Goal: Task Accomplishment & Management: Complete application form

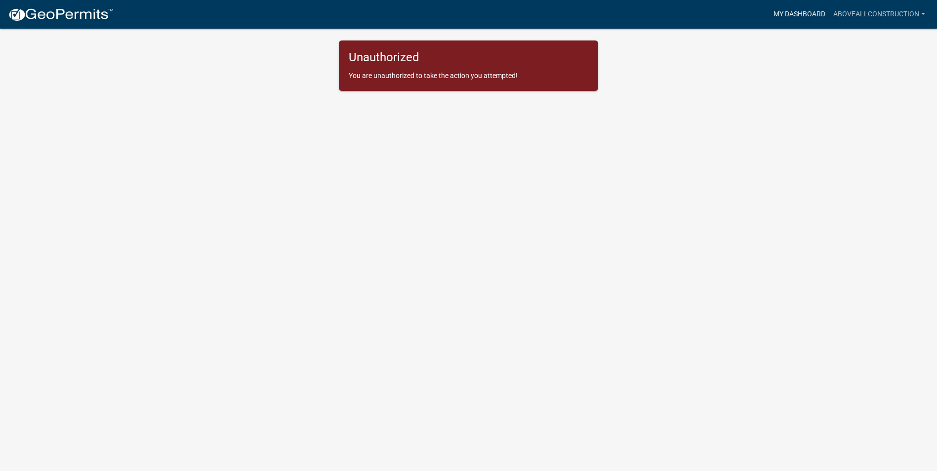
click at [801, 11] on link "My Dashboard" at bounding box center [799, 14] width 60 height 19
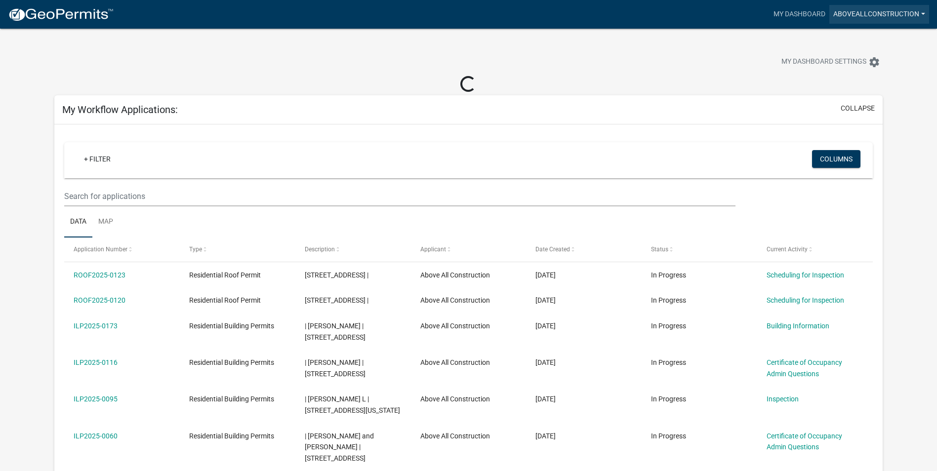
click at [917, 15] on link "AboveAllConstruction" at bounding box center [879, 14] width 100 height 19
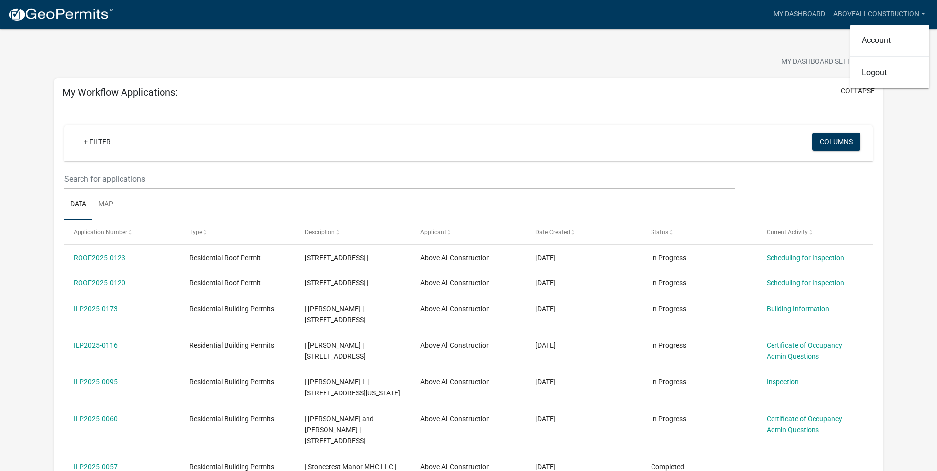
click at [692, 49] on div "My Dashboard Settings settings" at bounding box center [468, 51] width 843 height 45
click at [212, 140] on div "+ Filter" at bounding box center [335, 143] width 533 height 20
click at [88, 141] on link "+ Filter" at bounding box center [97, 142] width 42 height 18
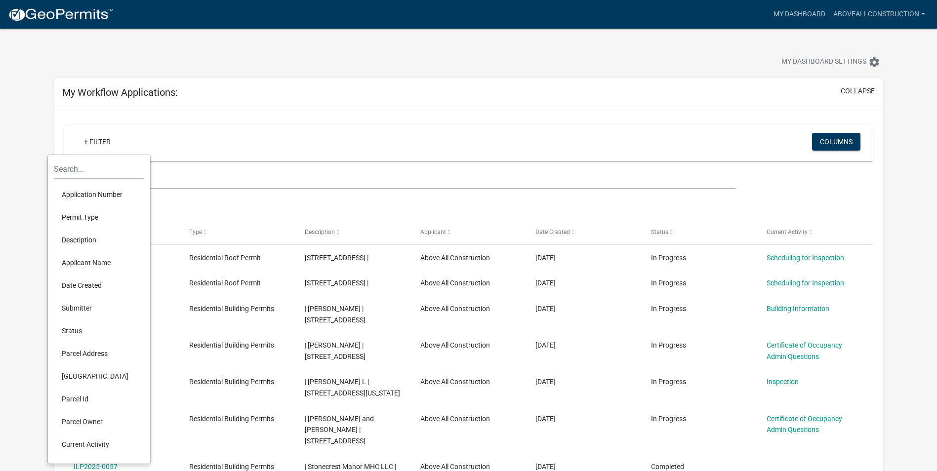
click at [95, 424] on li "Parcel Owner" at bounding box center [99, 421] width 90 height 23
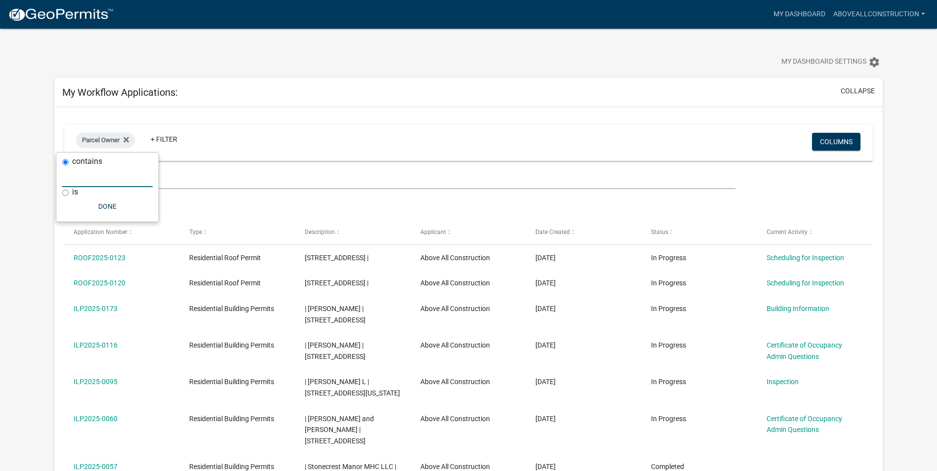
click at [141, 180] on input "text" at bounding box center [107, 177] width 90 height 20
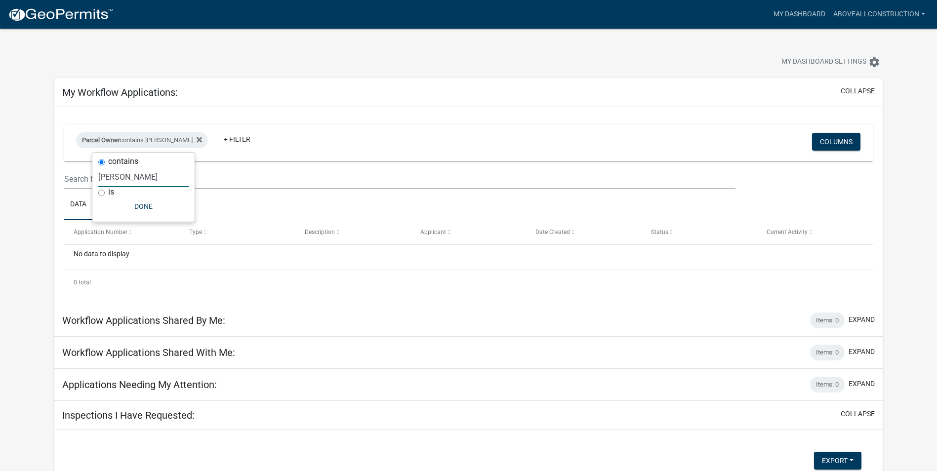
type input "[PERSON_NAME]"
click at [322, 109] on div "Parcel Owner contains [PERSON_NAME] + Filter Columns Data Map Application Numbe…" at bounding box center [468, 205] width 828 height 197
click at [907, 11] on link "AboveAllConstruction" at bounding box center [879, 14] width 100 height 19
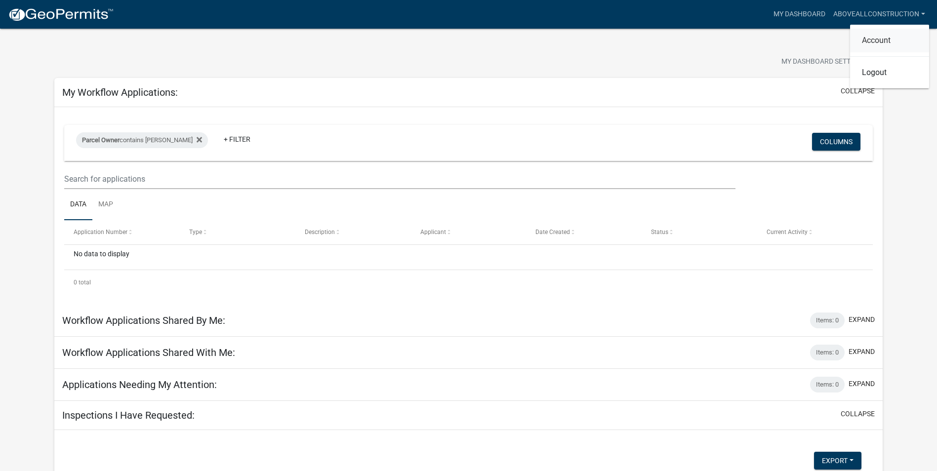
click at [874, 39] on link "Account" at bounding box center [889, 41] width 79 height 24
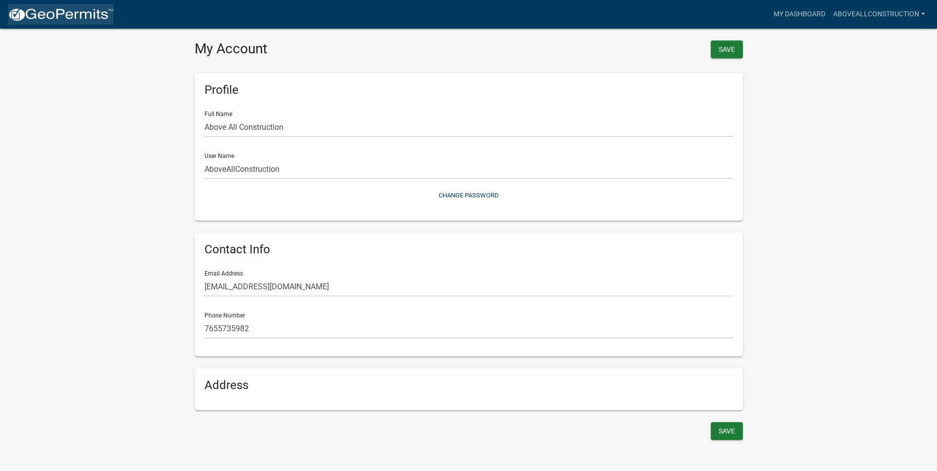
click at [72, 17] on img at bounding box center [61, 14] width 106 height 15
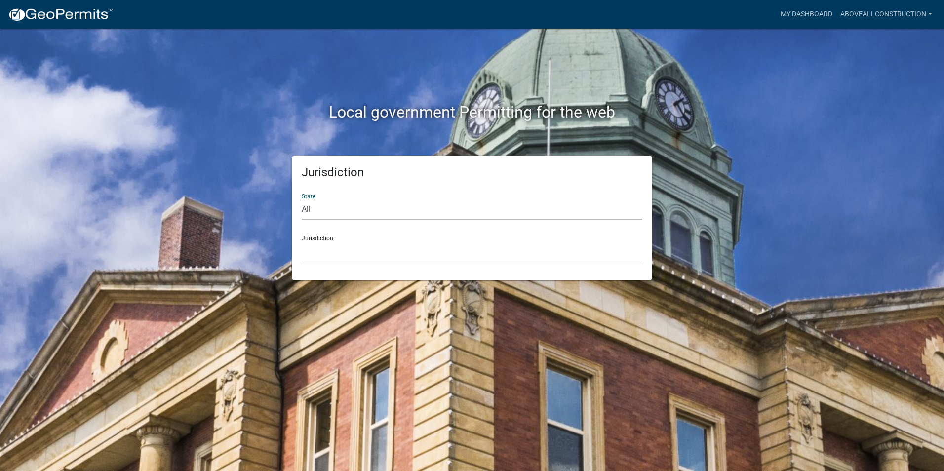
click at [374, 211] on select "All [US_STATE] [US_STATE] [US_STATE] [US_STATE] [US_STATE] [US_STATE] [US_STATE…" at bounding box center [472, 209] width 341 height 20
select select "[US_STATE]"
click at [302, 199] on select "All [US_STATE] [US_STATE] [US_STATE] [US_STATE] [US_STATE] [US_STATE] [US_STATE…" at bounding box center [472, 209] width 341 height 20
click at [359, 262] on div "Jurisdiction State All [US_STATE] [US_STATE] [US_STATE] [US_STATE] [US_STATE] […" at bounding box center [472, 218] width 360 height 125
click at [360, 254] on select "City of [GEOGRAPHIC_DATA], [US_STATE] City of [GEOGRAPHIC_DATA], [US_STATE] Cit…" at bounding box center [472, 251] width 341 height 20
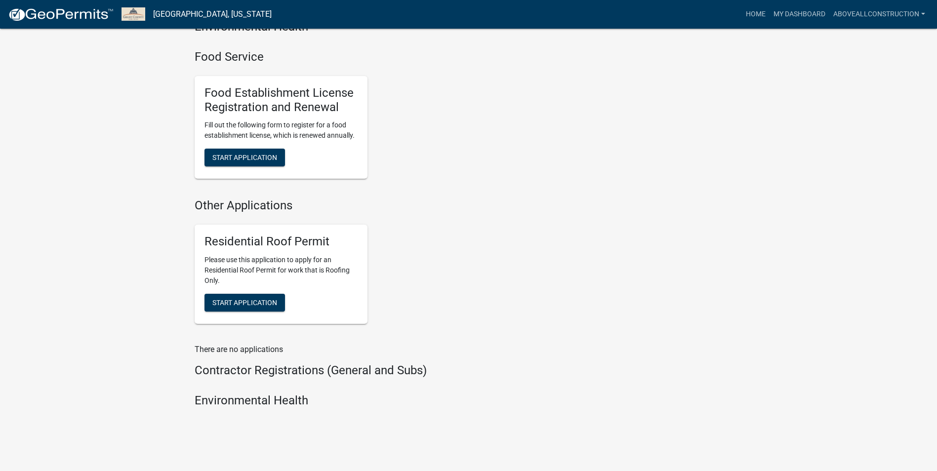
scroll to position [733, 0]
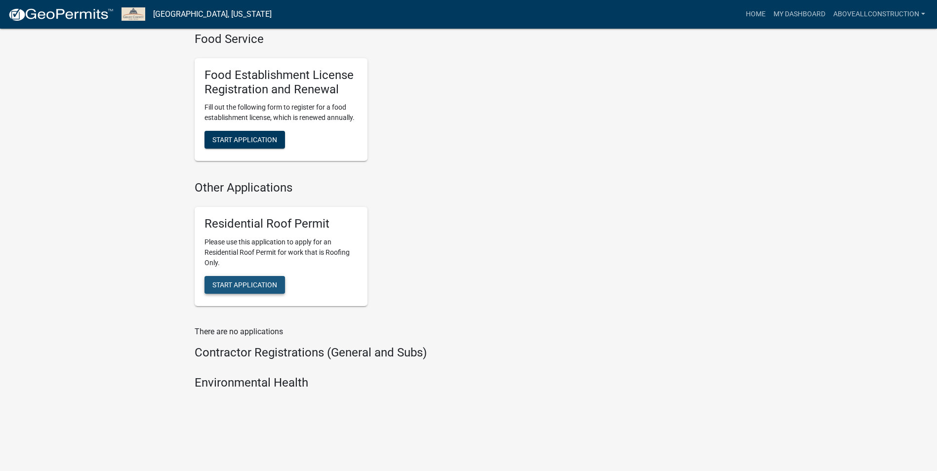
click at [241, 288] on span "Start Application" at bounding box center [244, 285] width 65 height 8
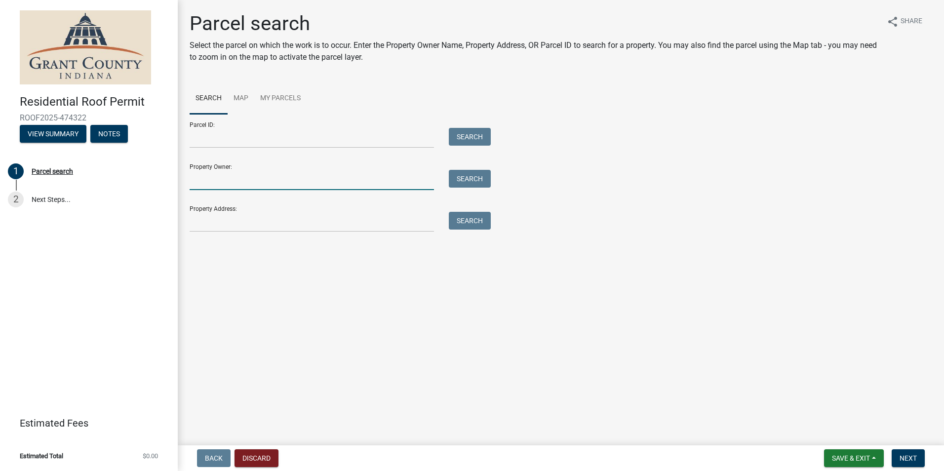
click at [213, 185] on input "Property Owner:" at bounding box center [312, 180] width 244 height 20
type input "[PERSON_NAME]"
click at [460, 182] on button "Search" at bounding box center [470, 179] width 42 height 18
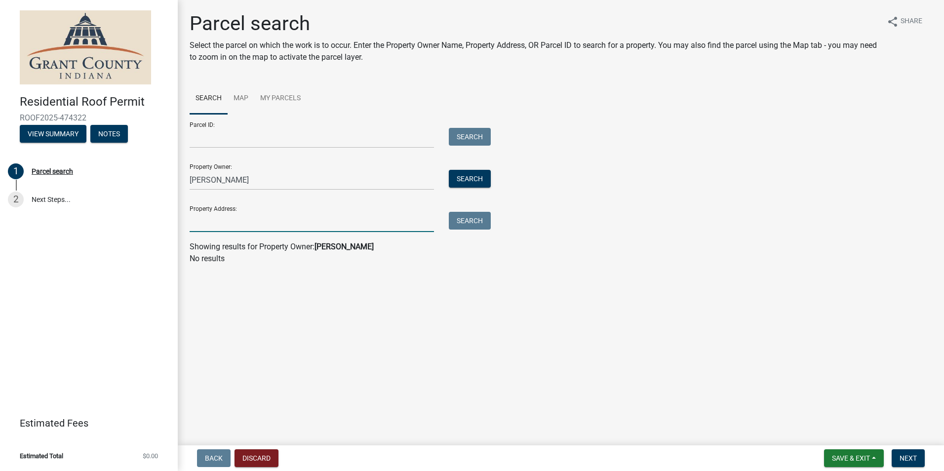
click at [289, 224] on input "Property Address:" at bounding box center [312, 222] width 244 height 20
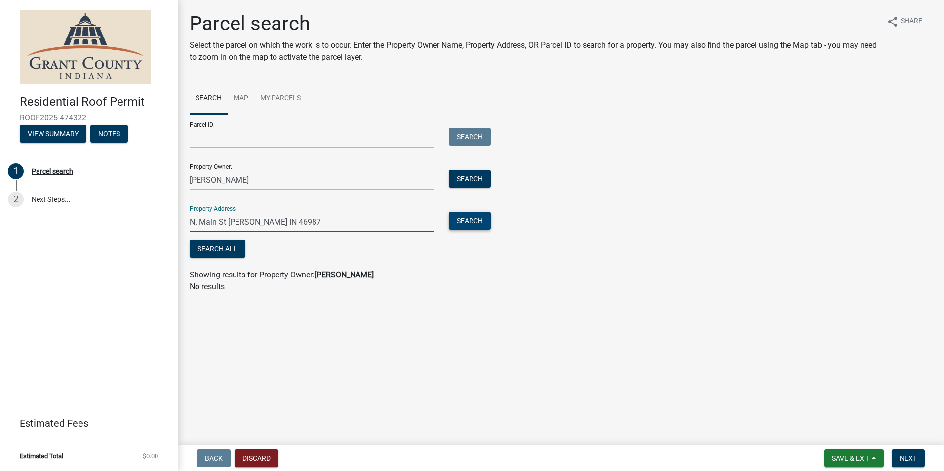
type input "N. Main St [PERSON_NAME] IN 46987"
click at [467, 226] on button "Search" at bounding box center [470, 221] width 42 height 18
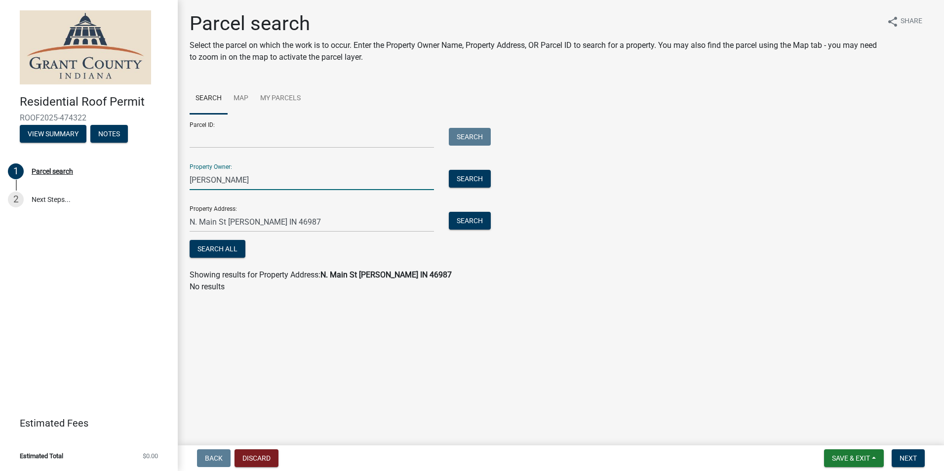
drag, startPoint x: 219, startPoint y: 178, endPoint x: 184, endPoint y: 181, distance: 35.1
click at [184, 181] on div "[PERSON_NAME]" at bounding box center [311, 180] width 259 height 20
type input "[PERSON_NAME]"
click at [459, 174] on button "Search" at bounding box center [470, 179] width 42 height 18
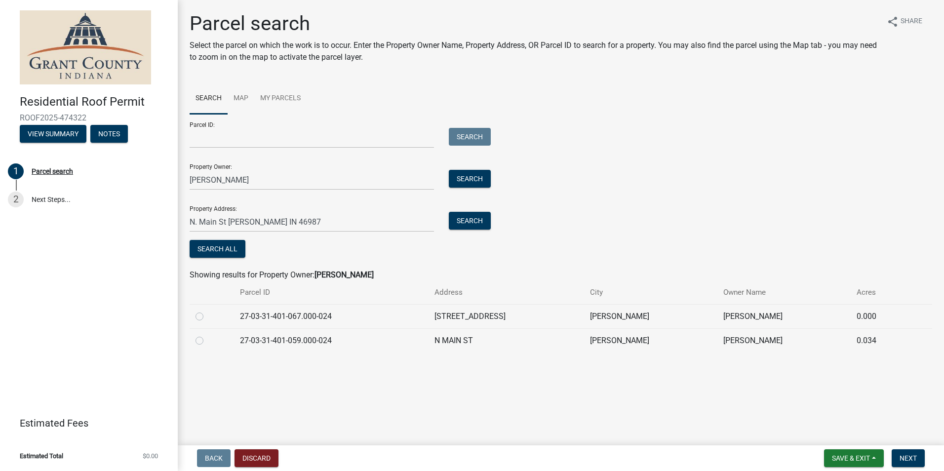
click at [207, 335] on label at bounding box center [207, 335] width 0 height 0
click at [207, 341] on input "radio" at bounding box center [210, 338] width 6 height 6
radio input "true"
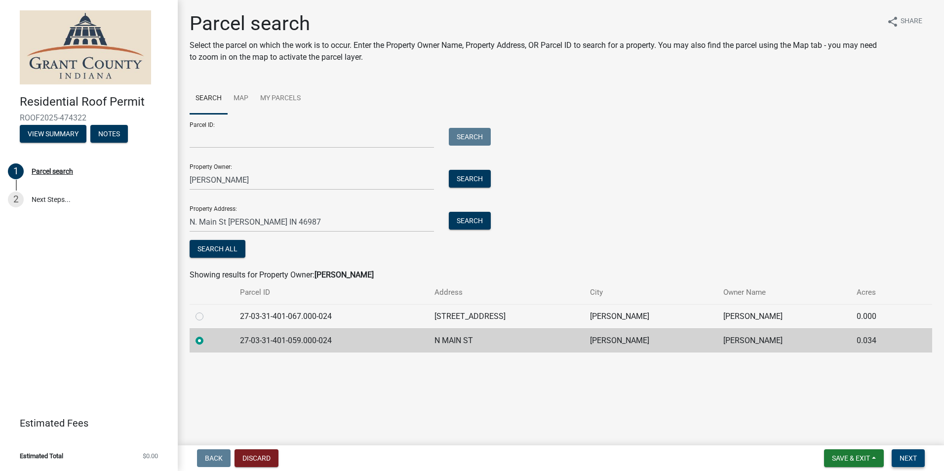
click at [915, 456] on span "Next" at bounding box center [908, 458] width 17 height 8
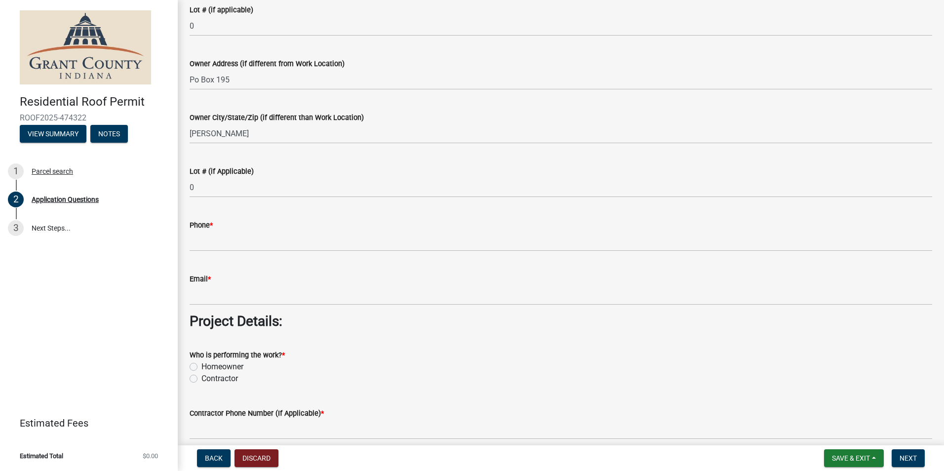
scroll to position [543, 0]
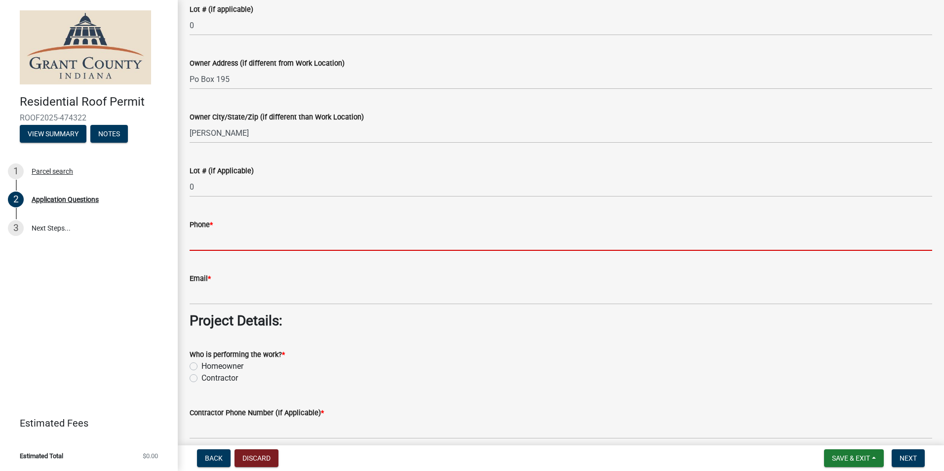
click at [209, 243] on input "Phone *" at bounding box center [561, 241] width 743 height 20
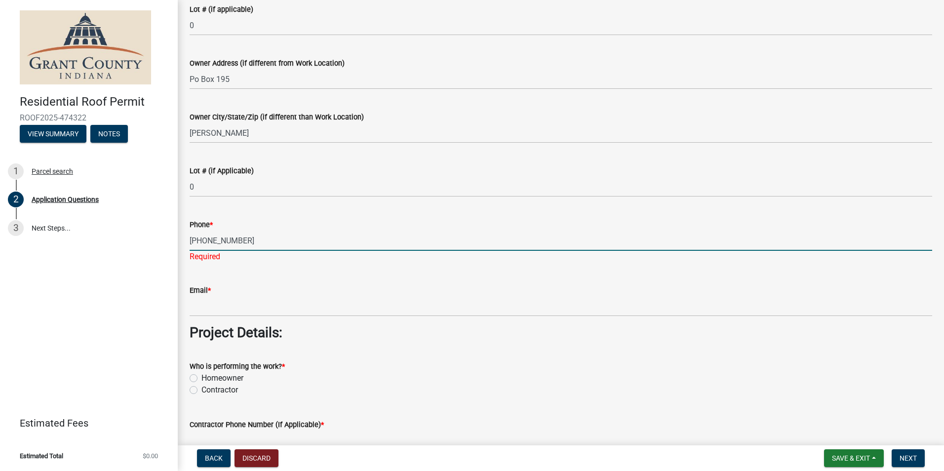
type input "[PHONE_NUMBER]"
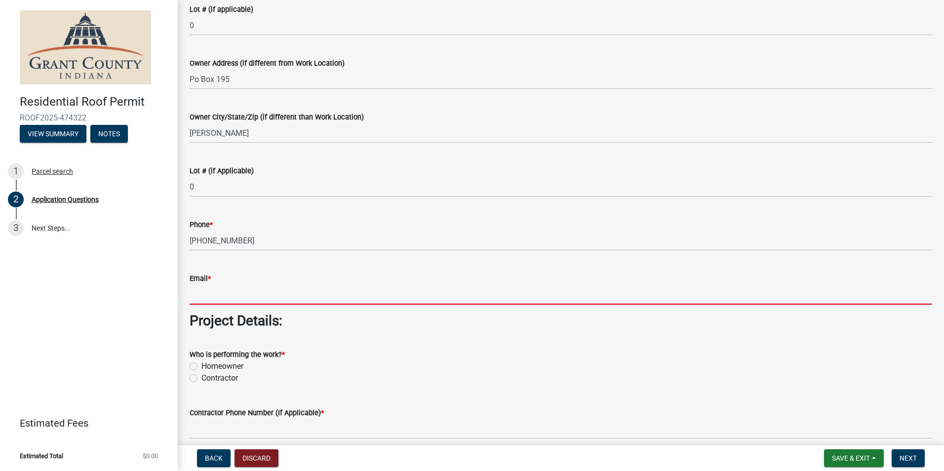
click at [197, 310] on wm-data-entity-input "Email *" at bounding box center [561, 286] width 743 height 54
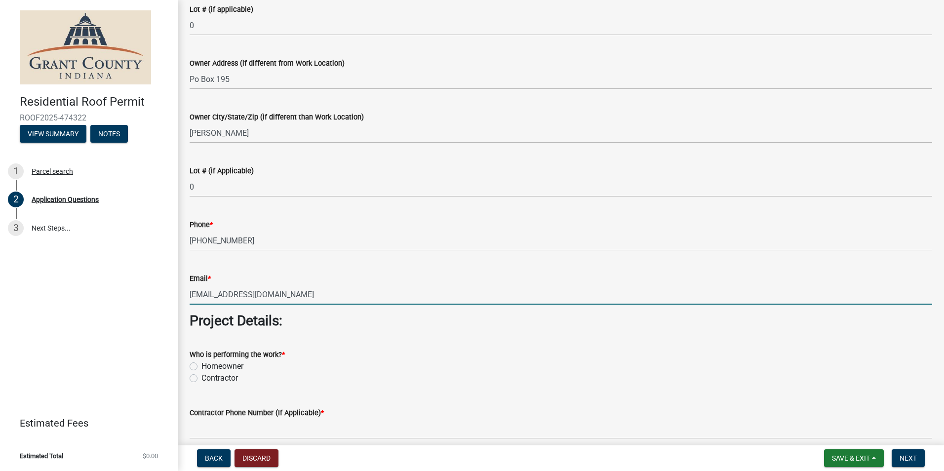
type input "[EMAIL_ADDRESS][DOMAIN_NAME]"
click at [201, 377] on label "Contractor" at bounding box center [219, 378] width 37 height 12
click at [201, 377] on input "Contractor" at bounding box center [204, 375] width 6 height 6
radio input "true"
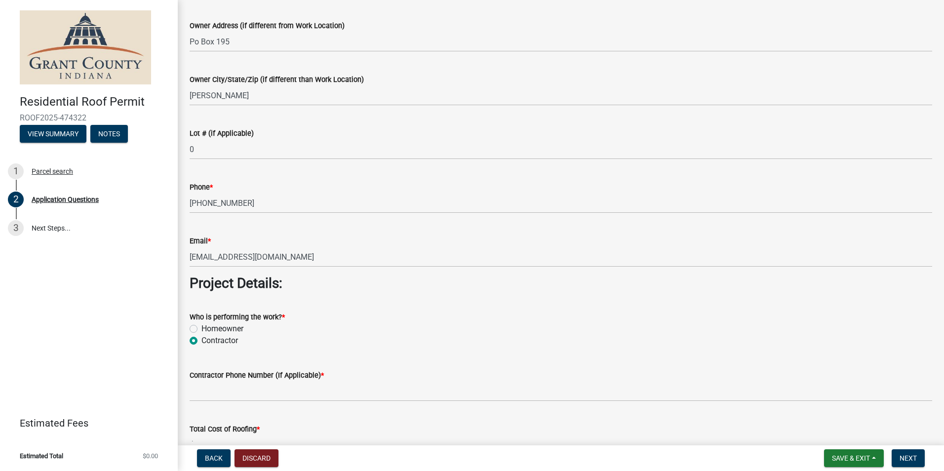
scroll to position [691, 0]
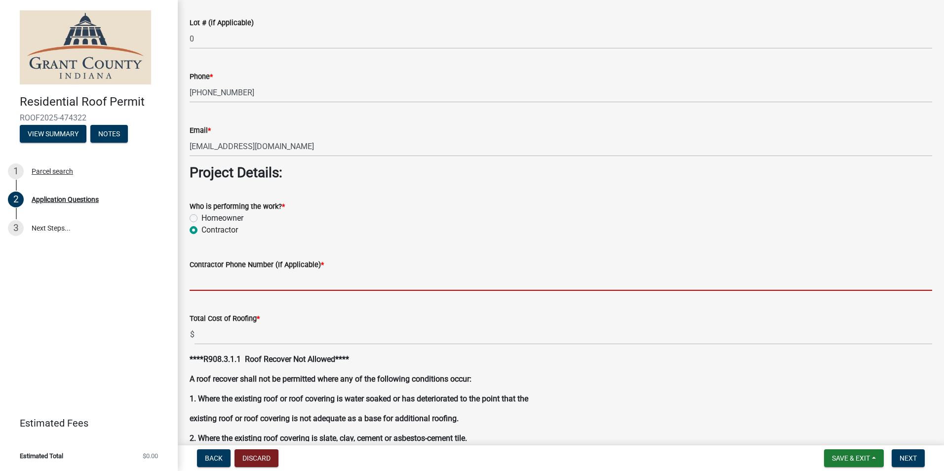
click at [213, 281] on input "Contractor Phone Number (If Applicable) *" at bounding box center [561, 281] width 743 height 20
type input "7655735982"
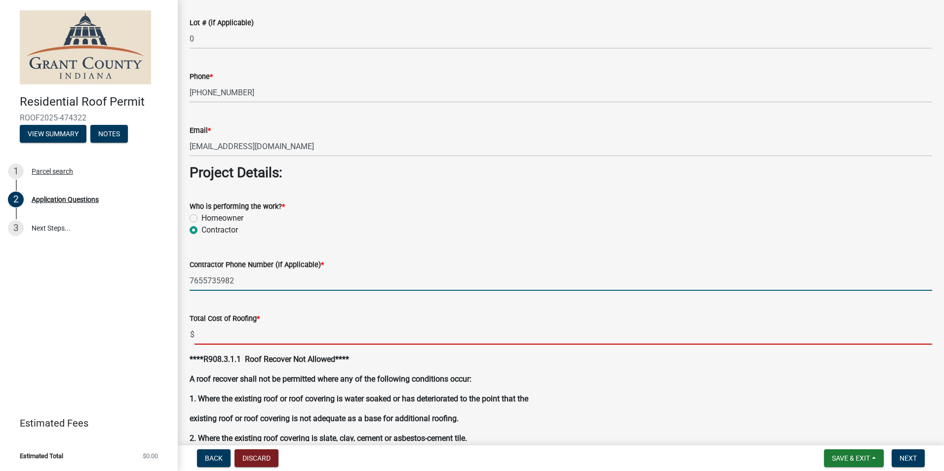
click at [215, 335] on input "text" at bounding box center [564, 334] width 738 height 20
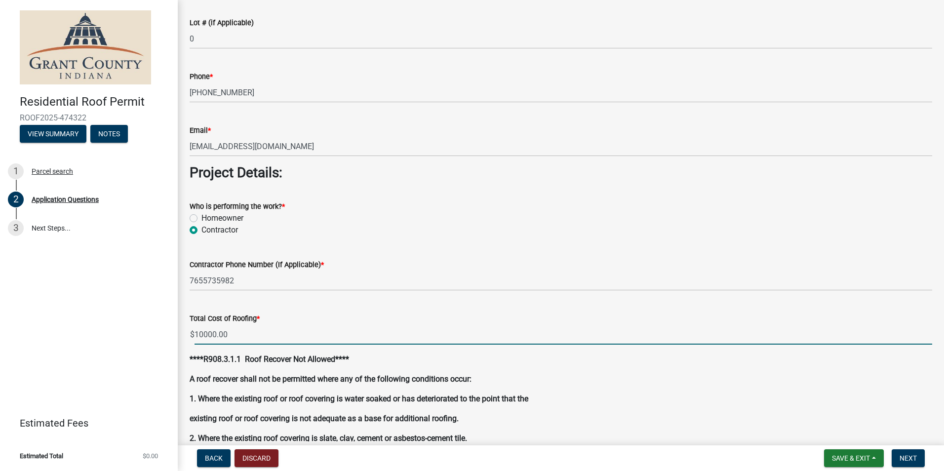
type input "10000.00"
click at [493, 322] on div "Total Cost of Roofing *" at bounding box center [561, 319] width 743 height 12
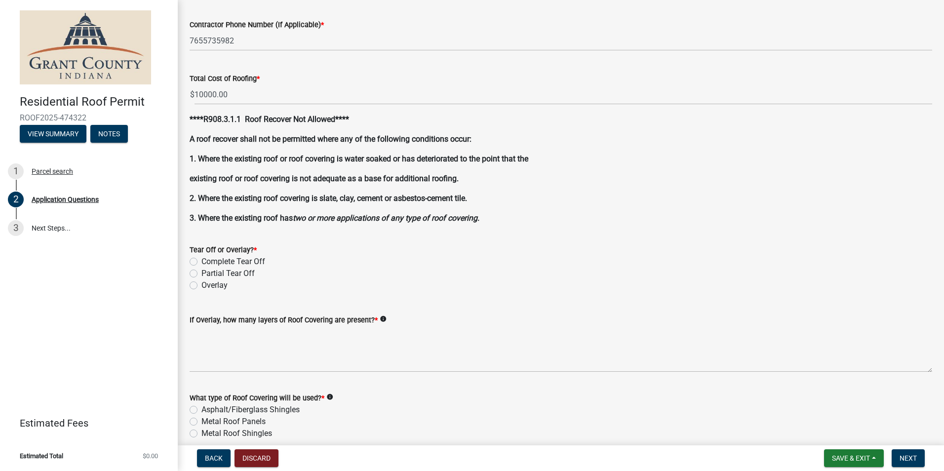
scroll to position [938, 0]
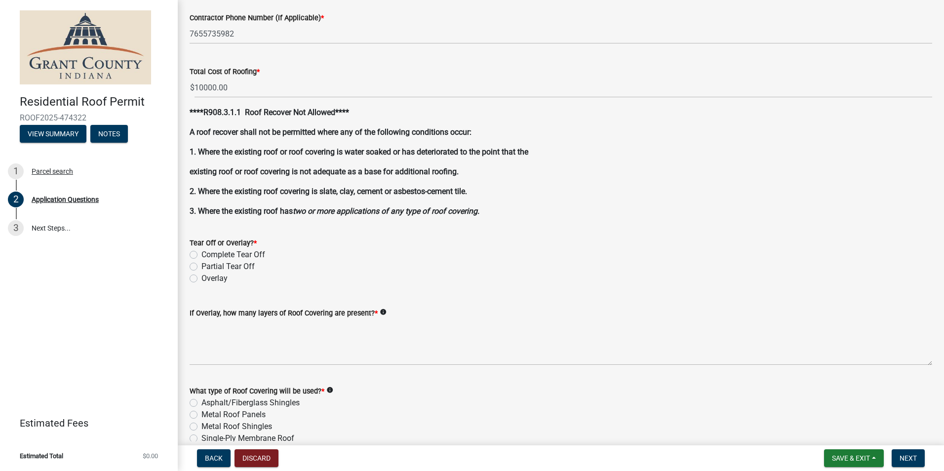
click at [201, 255] on label "Complete Tear Off" at bounding box center [233, 255] width 64 height 12
click at [201, 255] on input "Complete Tear Off" at bounding box center [204, 252] width 6 height 6
radio input "true"
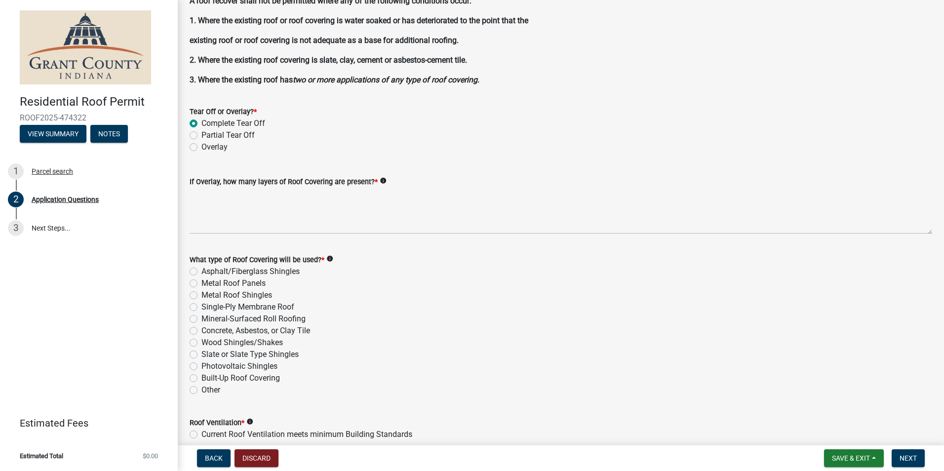
scroll to position [1086, 0]
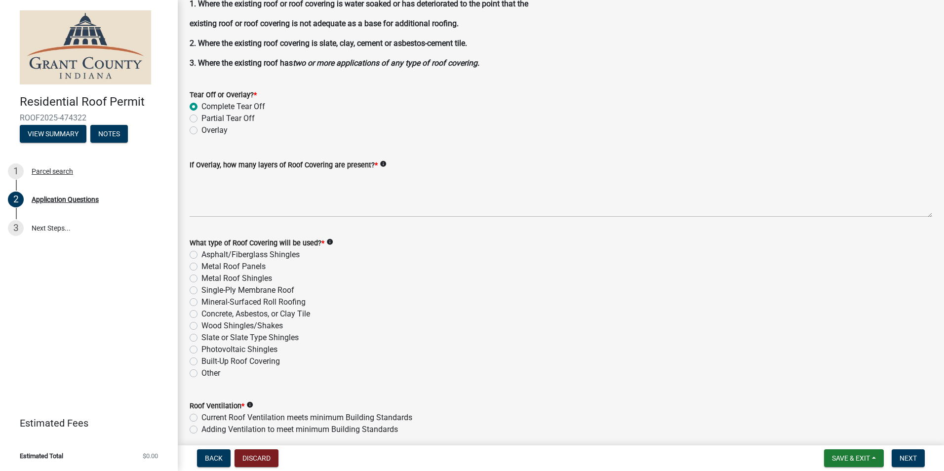
click at [201, 291] on label "Single-Ply Membrane Roof" at bounding box center [247, 290] width 93 height 12
click at [201, 291] on input "Single-Ply Membrane Roof" at bounding box center [204, 287] width 6 height 6
radio input "true"
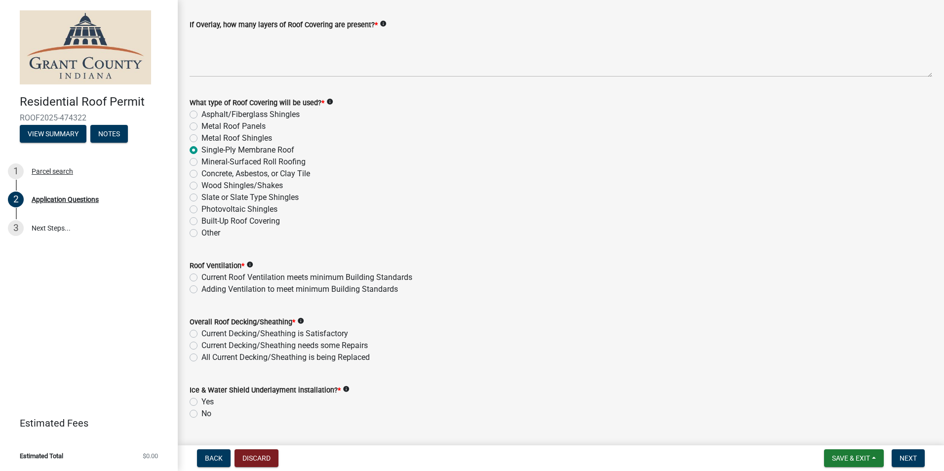
scroll to position [1234, 0]
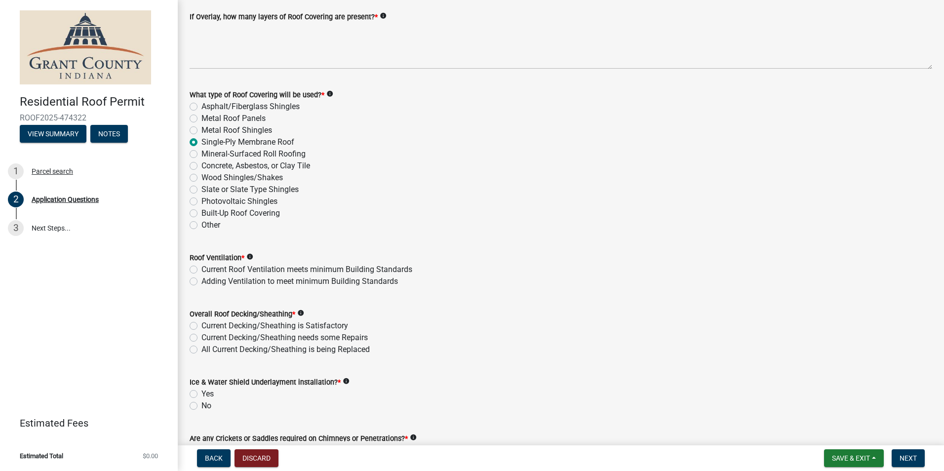
click at [201, 268] on label "Current Roof Ventilation meets minimum Building Standards" at bounding box center [306, 270] width 211 height 12
click at [201, 268] on input "Current Roof Ventilation meets minimum Building Standards" at bounding box center [204, 267] width 6 height 6
radio input "true"
click at [201, 325] on label "Current Decking/Sheathing is Satisfactory" at bounding box center [274, 326] width 147 height 12
click at [201, 325] on input "Current Decking/Sheathing is Satisfactory" at bounding box center [204, 323] width 6 height 6
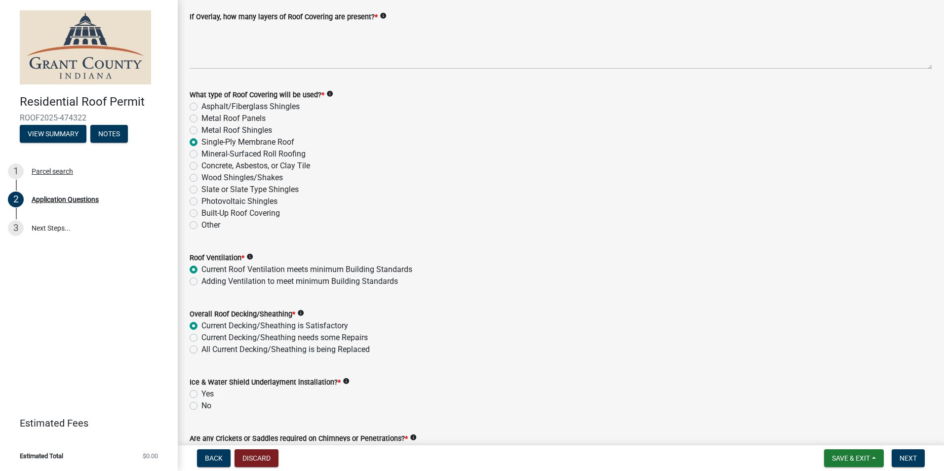
radio input "true"
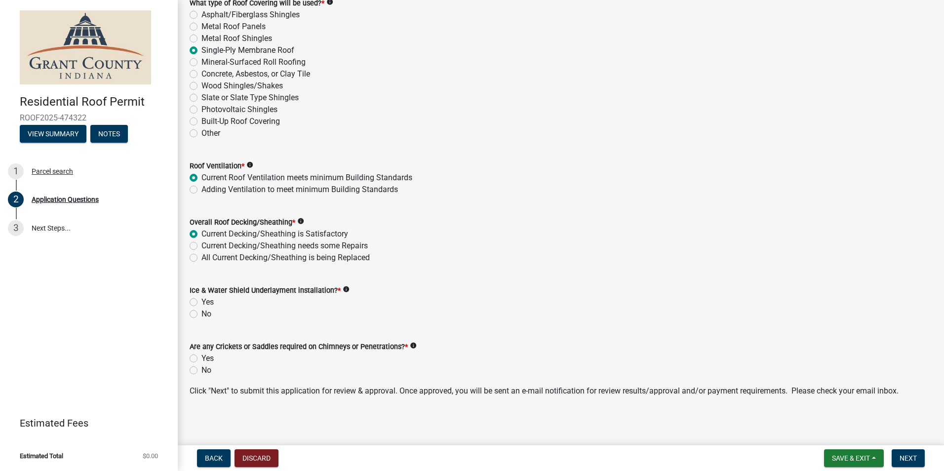
scroll to position [1328, 0]
click at [201, 367] on label "No" at bounding box center [206, 368] width 10 height 12
click at [201, 367] on input "No" at bounding box center [204, 365] width 6 height 6
radio input "true"
click at [201, 312] on label "No" at bounding box center [206, 312] width 10 height 12
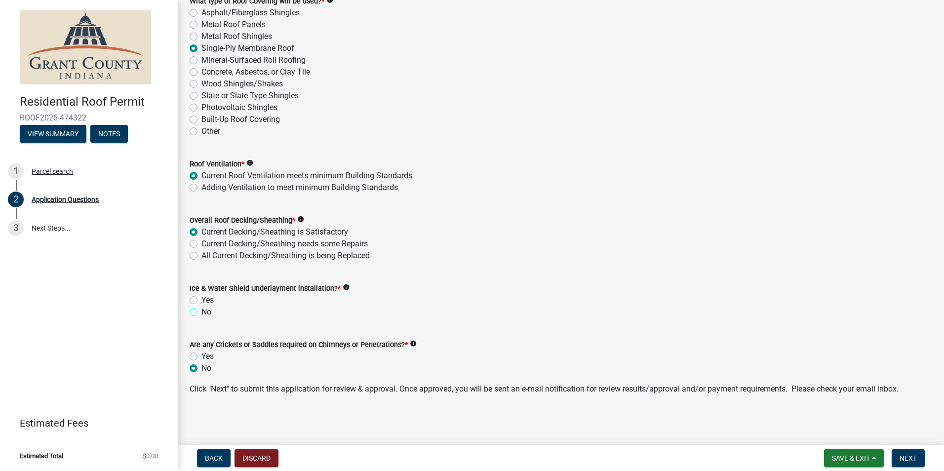
click at [201, 312] on input "No" at bounding box center [204, 309] width 6 height 6
radio input "true"
click at [909, 460] on span "Next" at bounding box center [908, 458] width 17 height 8
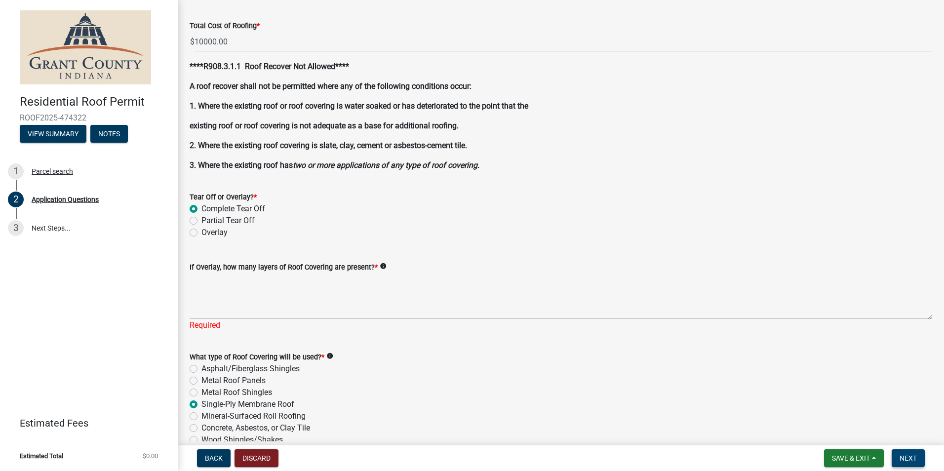
scroll to position [1014, 0]
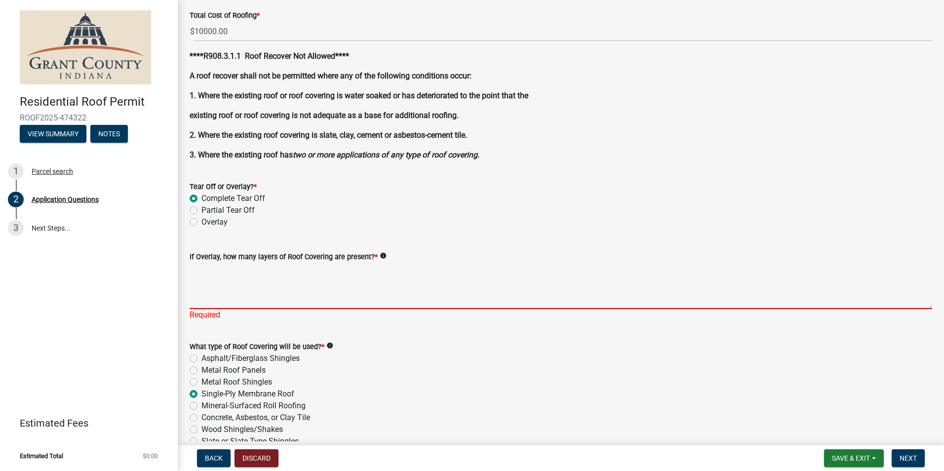
click at [234, 298] on textarea "If Overlay, how many layers of Roof Covering are present? *" at bounding box center [561, 286] width 743 height 46
type textarea "0"
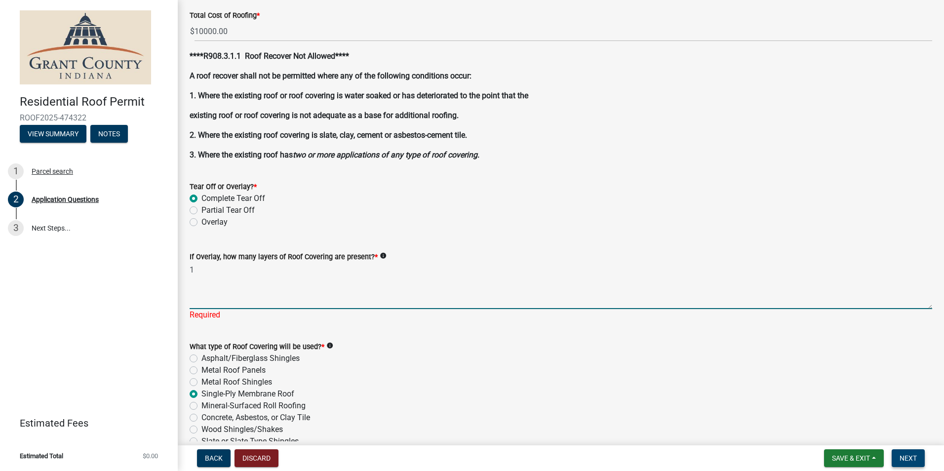
type textarea "1"
click at [904, 455] on span "Next" at bounding box center [908, 458] width 17 height 8
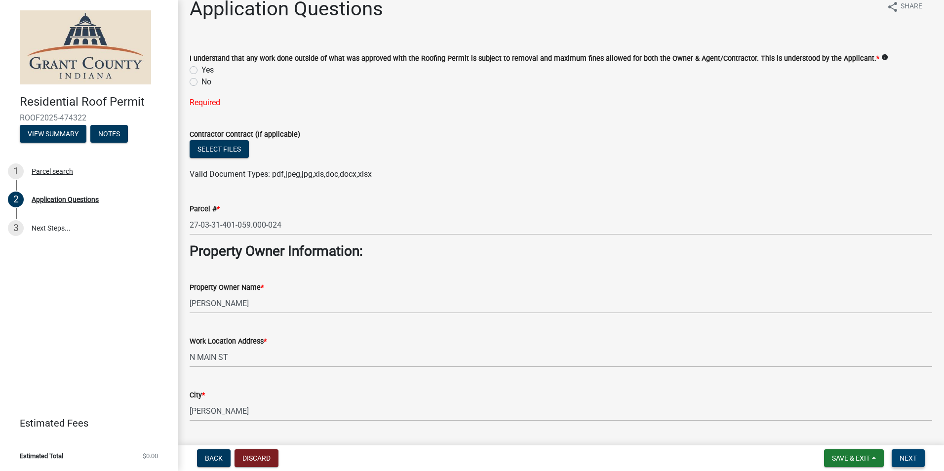
scroll to position [0, 0]
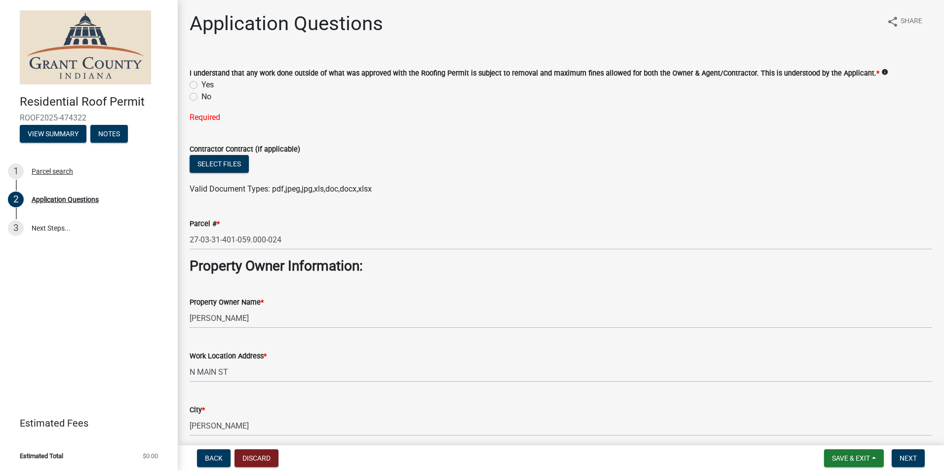
click at [201, 84] on label "Yes" at bounding box center [207, 85] width 12 height 12
click at [201, 84] on input "Yes" at bounding box center [204, 82] width 6 height 6
radio input "true"
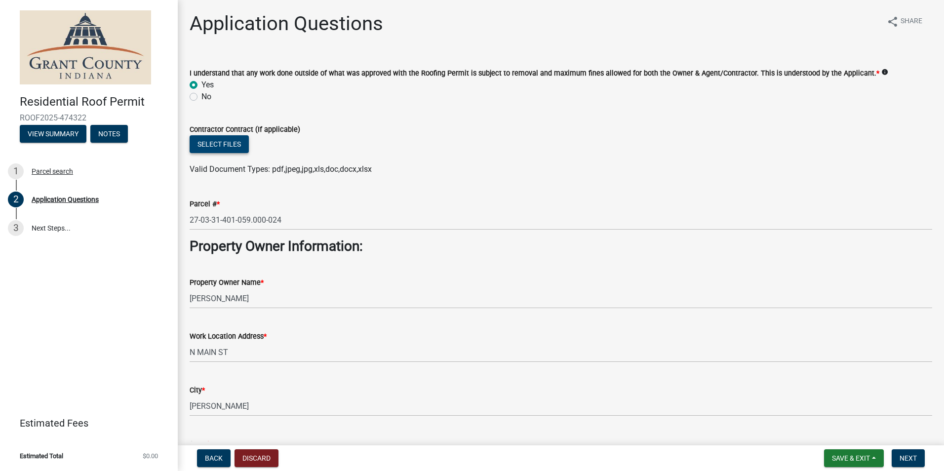
click at [226, 143] on button "Select files" at bounding box center [219, 144] width 59 height 18
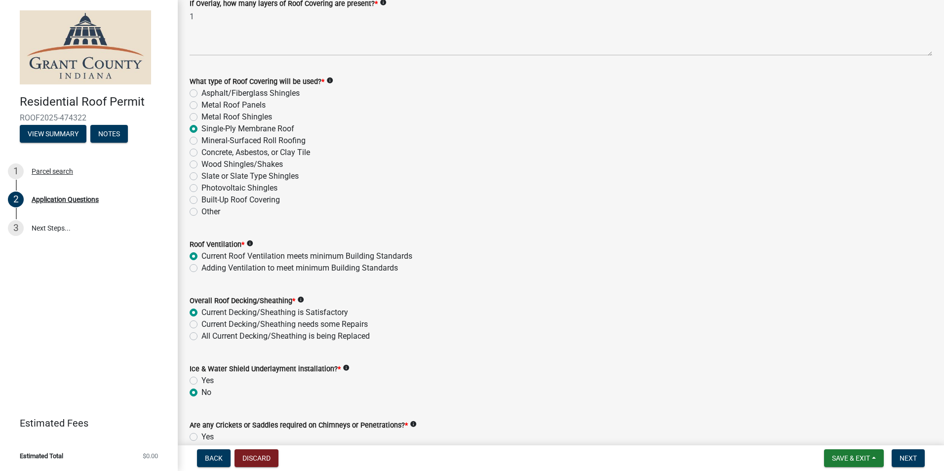
scroll to position [1364, 0]
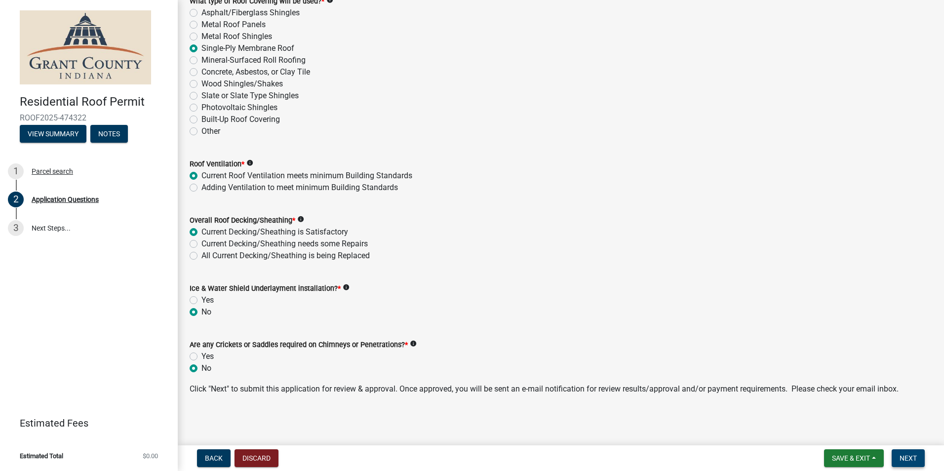
click at [903, 462] on span "Next" at bounding box center [908, 458] width 17 height 8
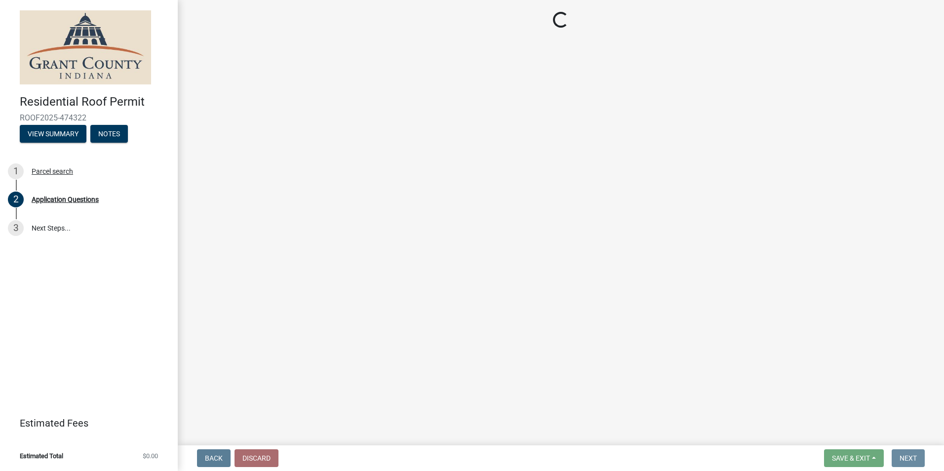
scroll to position [0, 0]
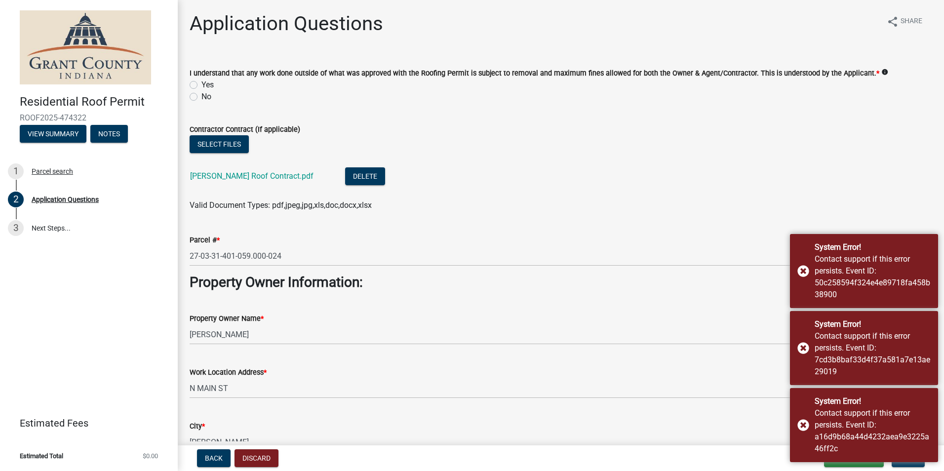
click at [201, 85] on label "Yes" at bounding box center [207, 85] width 12 height 12
click at [201, 85] on input "Yes" at bounding box center [204, 82] width 6 height 6
radio input "true"
click at [222, 145] on button "Select files" at bounding box center [219, 144] width 59 height 18
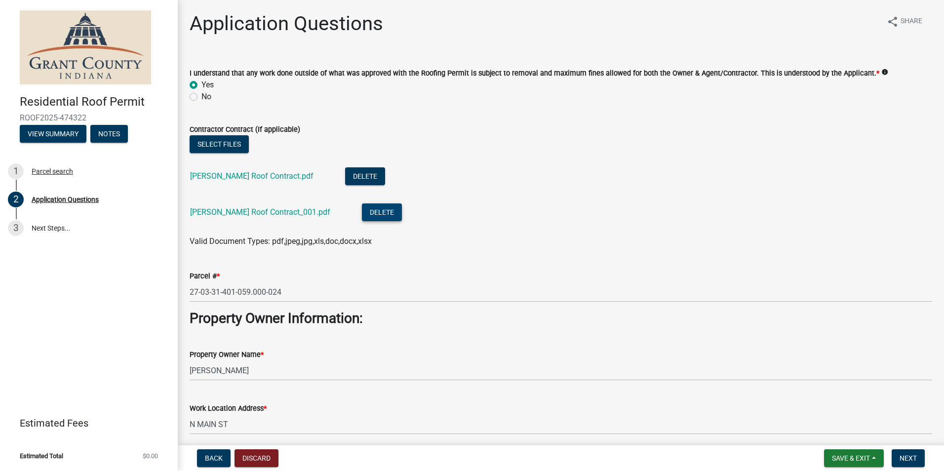
click at [362, 212] on button "Delete" at bounding box center [382, 212] width 40 height 18
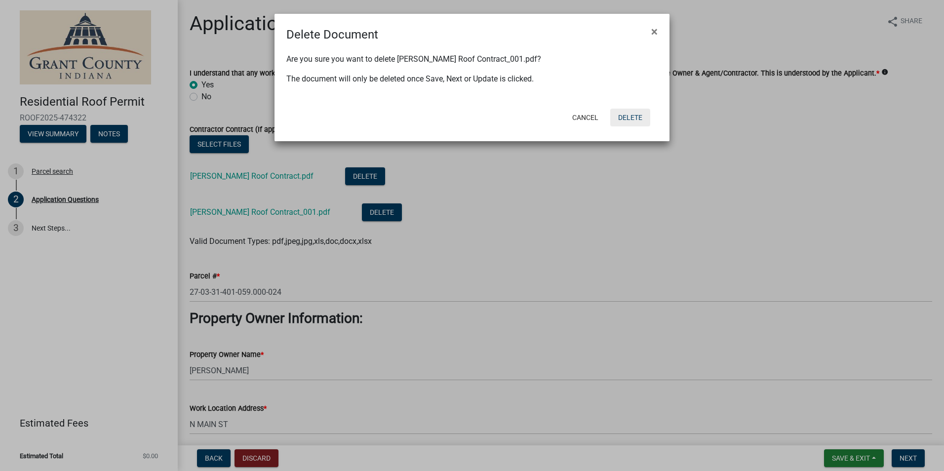
click at [632, 121] on button "Delete" at bounding box center [630, 118] width 40 height 18
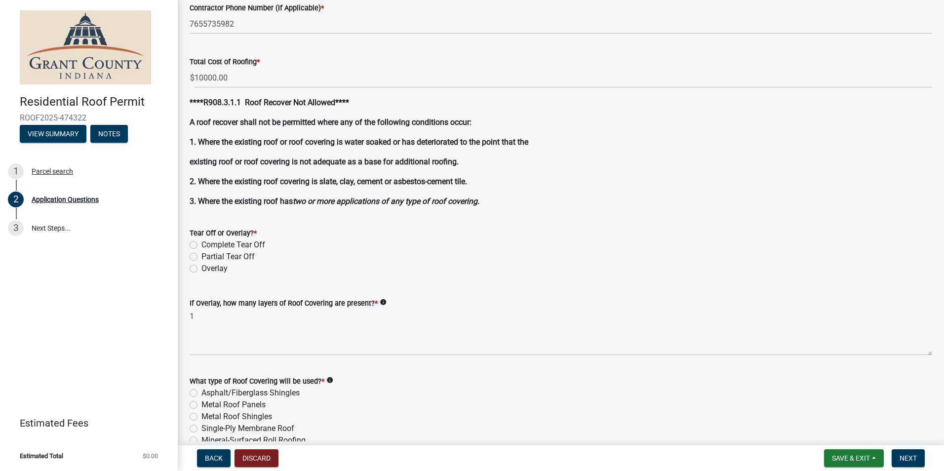
scroll to position [987, 0]
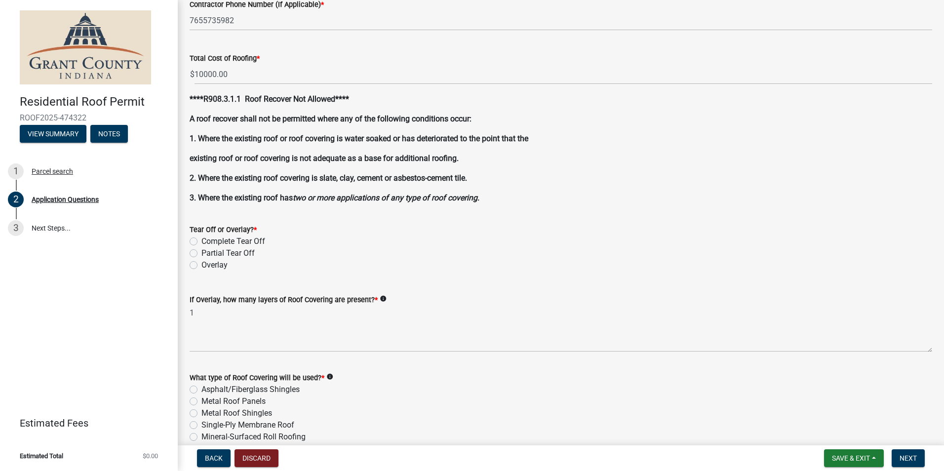
click at [199, 240] on div "Complete Tear Off" at bounding box center [561, 242] width 743 height 12
click at [201, 239] on label "Complete Tear Off" at bounding box center [233, 242] width 64 height 12
click at [201, 239] on input "Complete Tear Off" at bounding box center [204, 239] width 6 height 6
radio input "true"
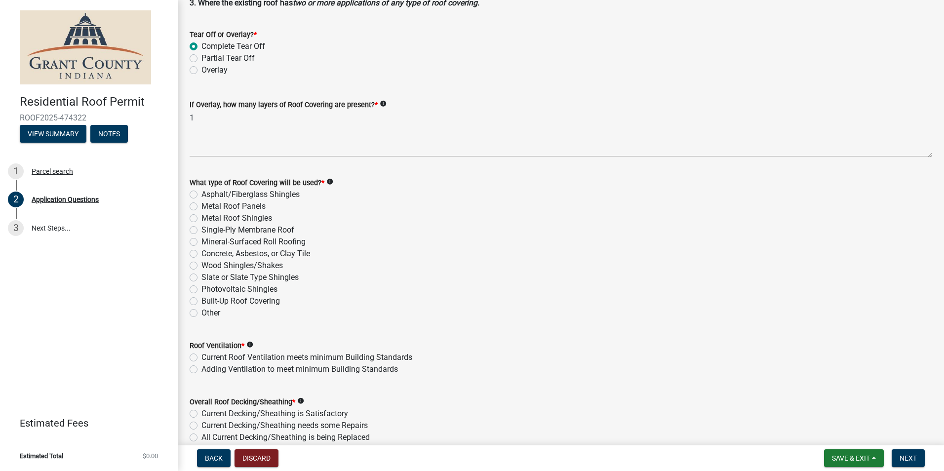
scroll to position [1185, 0]
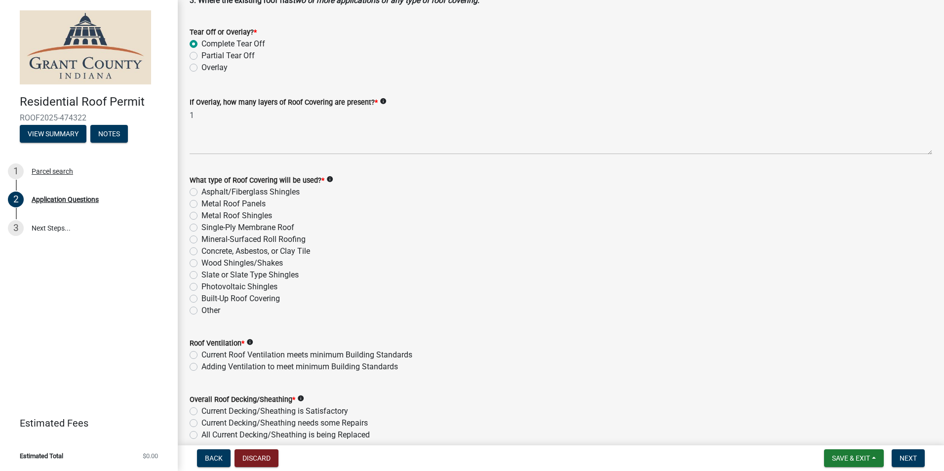
click at [201, 229] on label "Single-Ply Membrane Roof" at bounding box center [247, 228] width 93 height 12
click at [201, 228] on input "Single-Ply Membrane Roof" at bounding box center [204, 225] width 6 height 6
radio input "true"
click at [201, 355] on label "Current Roof Ventilation meets minimum Building Standards" at bounding box center [306, 355] width 211 height 12
click at [201, 355] on input "Current Roof Ventilation meets minimum Building Standards" at bounding box center [204, 352] width 6 height 6
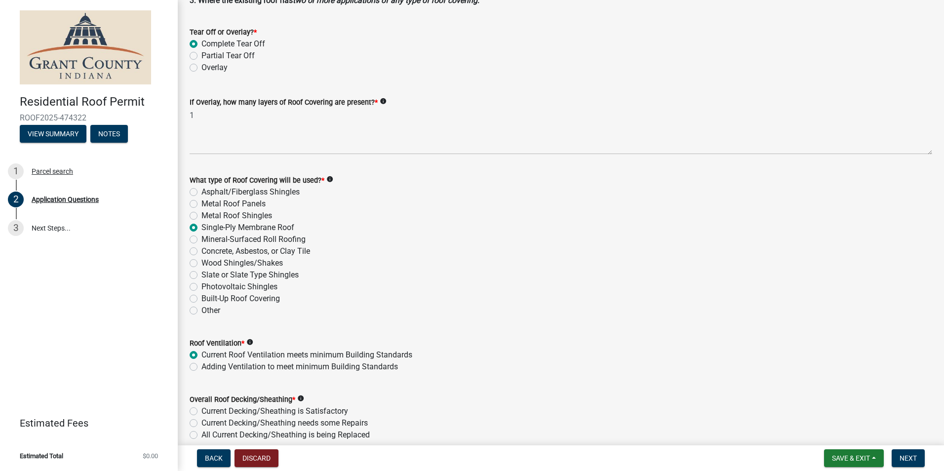
radio input "true"
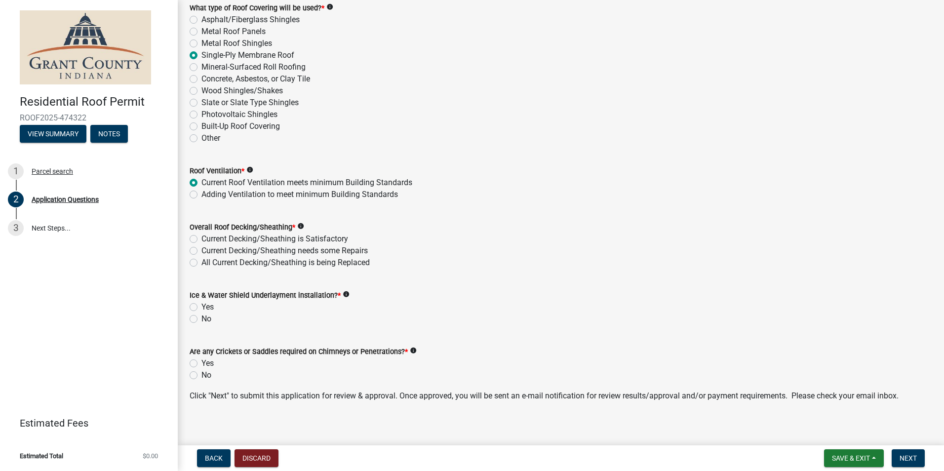
scroll to position [1364, 0]
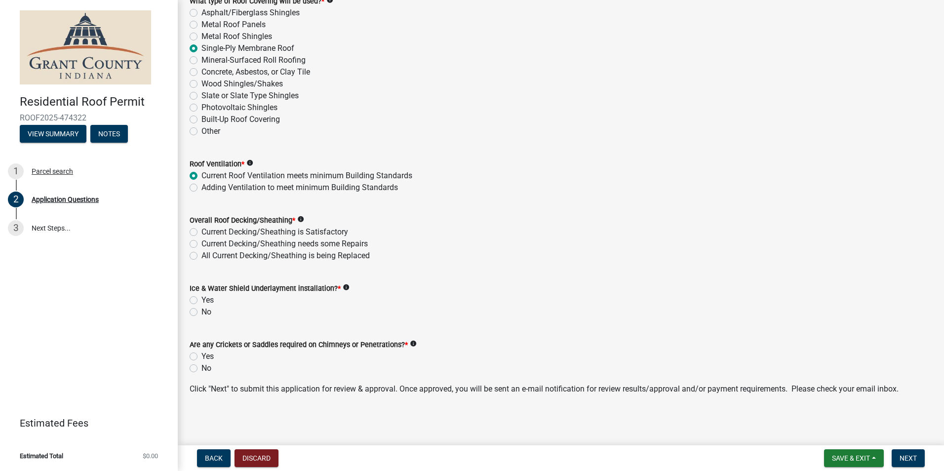
click at [201, 233] on label "Current Decking/Sheathing is Satisfactory" at bounding box center [274, 232] width 147 height 12
click at [201, 233] on input "Current Decking/Sheathing is Satisfactory" at bounding box center [204, 229] width 6 height 6
radio input "true"
click at [201, 311] on label "No" at bounding box center [206, 312] width 10 height 12
click at [201, 311] on input "No" at bounding box center [204, 309] width 6 height 6
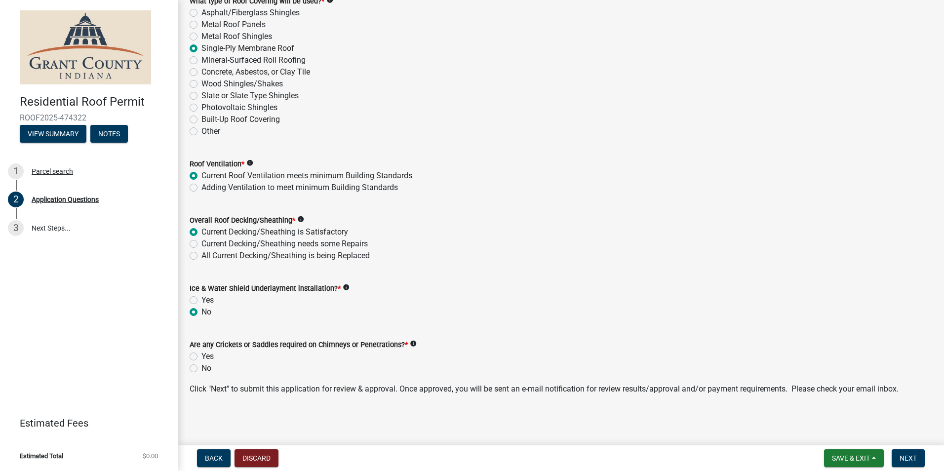
radio input "true"
click at [201, 368] on label "No" at bounding box center [206, 368] width 10 height 12
click at [201, 368] on input "No" at bounding box center [204, 365] width 6 height 6
radio input "true"
click at [899, 460] on button "Next" at bounding box center [908, 458] width 33 height 18
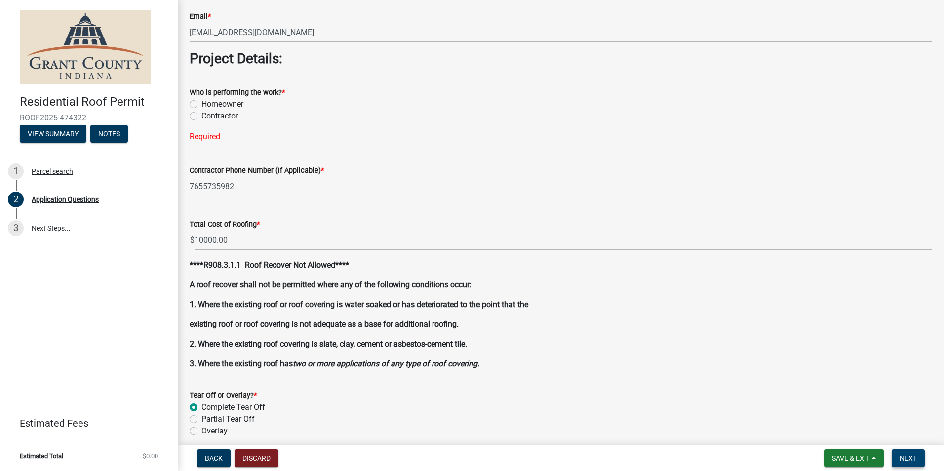
scroll to position [841, 0]
click at [201, 117] on label "Contractor" at bounding box center [219, 117] width 37 height 12
click at [201, 117] on input "Contractor" at bounding box center [204, 114] width 6 height 6
radio input "true"
